Goal: Transaction & Acquisition: Book appointment/travel/reservation

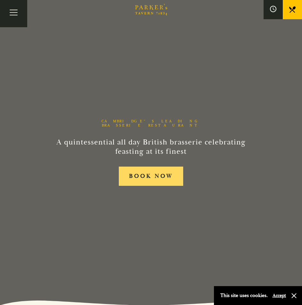
click at [154, 175] on link "BOOK NOW" at bounding box center [151, 177] width 64 height 20
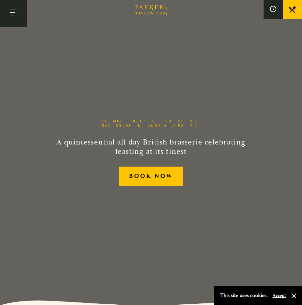
click at [9, 7] on button "Toggle navigation" at bounding box center [13, 13] width 27 height 27
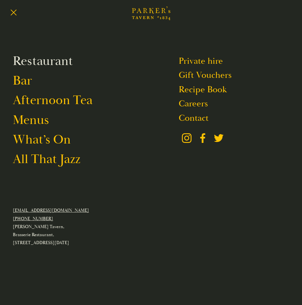
click at [35, 63] on link "Restaurant" at bounding box center [43, 61] width 60 height 16
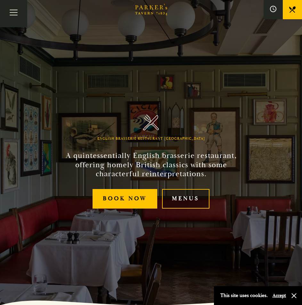
click at [183, 201] on link "Menus" at bounding box center [185, 199] width 47 height 20
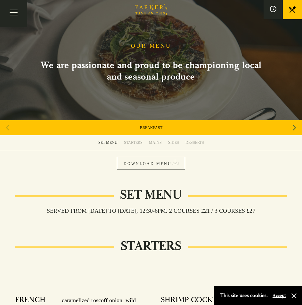
click at [136, 143] on div "STARTERS" at bounding box center [133, 142] width 19 height 5
click at [295, 128] on icon "Next slide" at bounding box center [294, 127] width 3 height 5
click at [294, 128] on icon "Next slide" at bounding box center [294, 128] width 3 height 14
click at [293, 128] on icon "Next slide" at bounding box center [294, 128] width 3 height 14
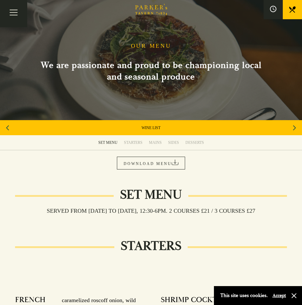
click at [293, 128] on icon "Next slide" at bounding box center [294, 128] width 3 height 14
click at [7, 128] on icon "Previous slide" at bounding box center [7, 127] width 3 height 5
click at [146, 128] on link "A LA CARTE" at bounding box center [150, 127] width 21 height 5
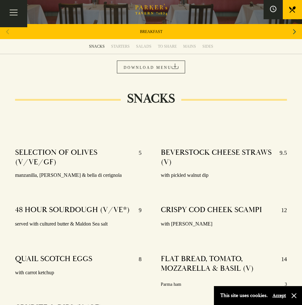
scroll to position [64, 0]
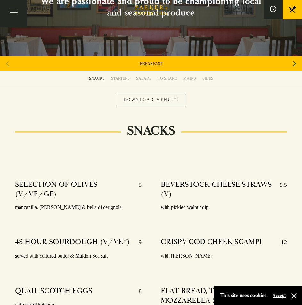
click at [117, 77] on div "STARTERS" at bounding box center [120, 78] width 19 height 5
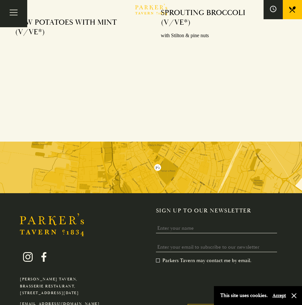
scroll to position [1794, 0]
